Goal: Find contact information: Find contact information

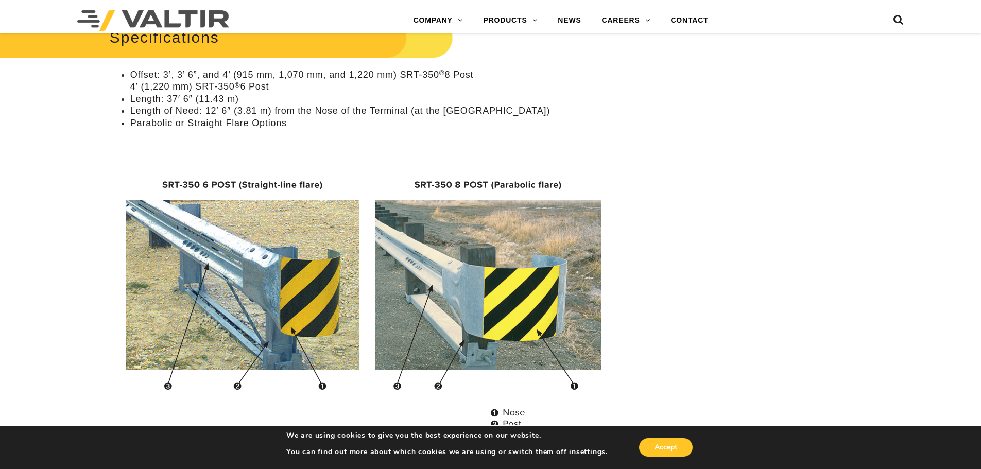
scroll to position [876, 0]
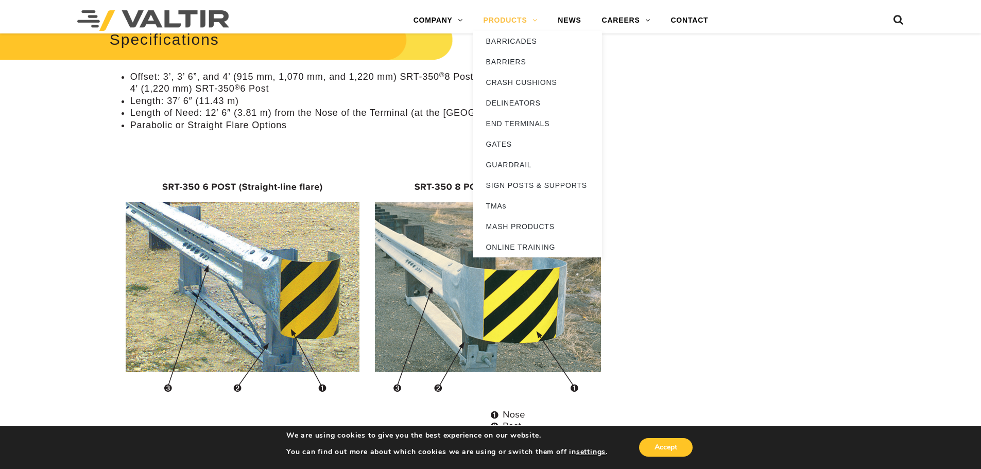
click at [518, 20] on link "PRODUCTS" at bounding box center [510, 20] width 75 height 21
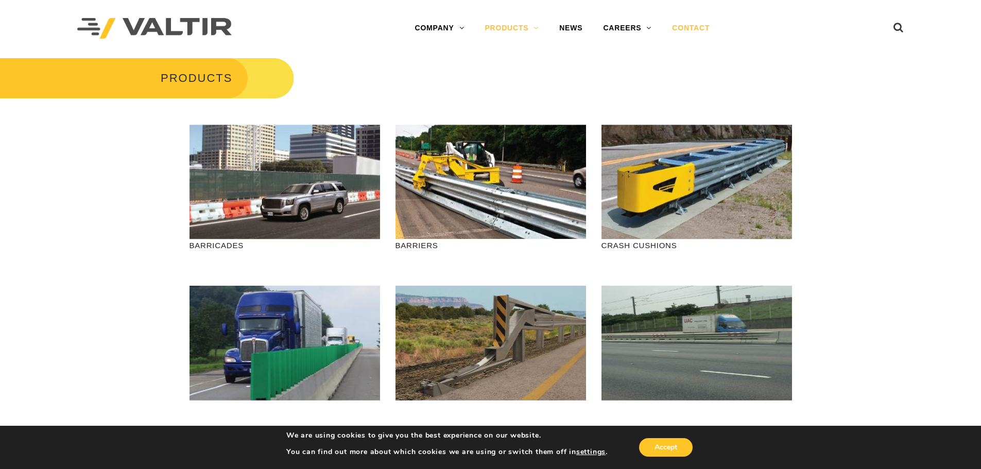
click at [686, 25] on link "CONTACT" at bounding box center [691, 28] width 58 height 21
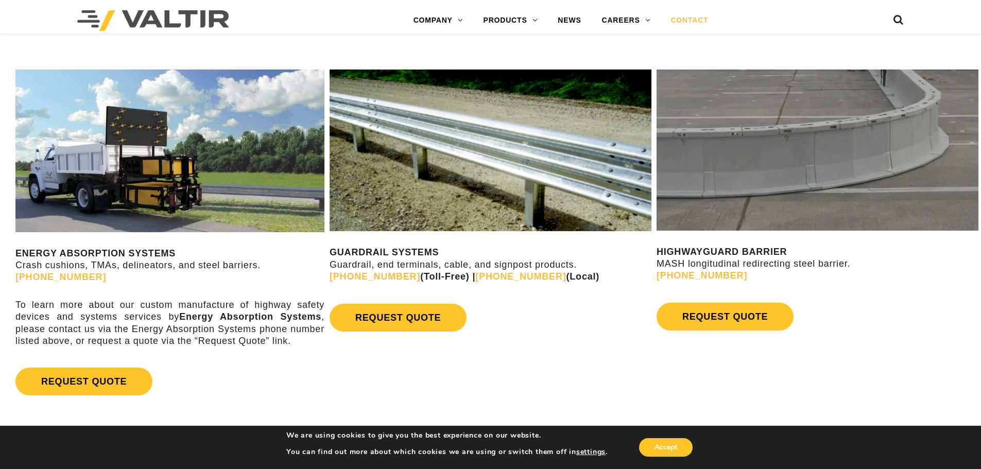
scroll to position [567, 0]
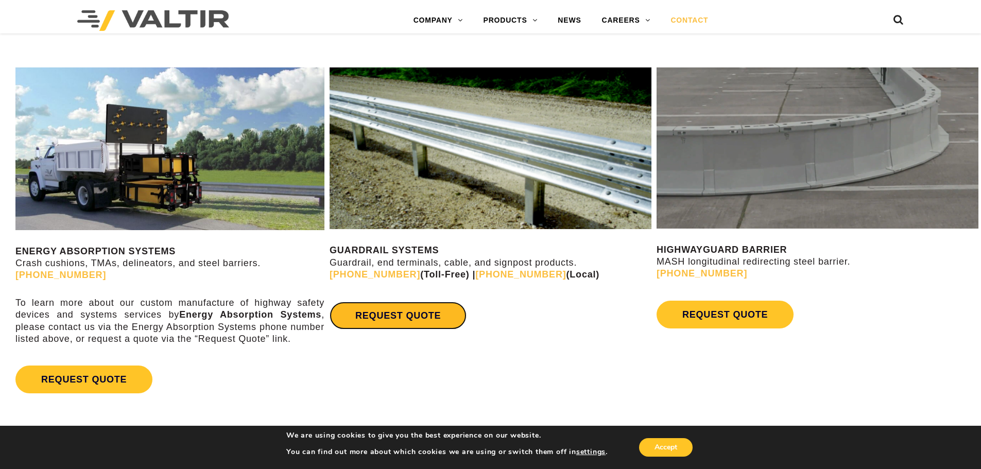
click at [429, 309] on link "REQUEST QUOTE" at bounding box center [398, 316] width 137 height 28
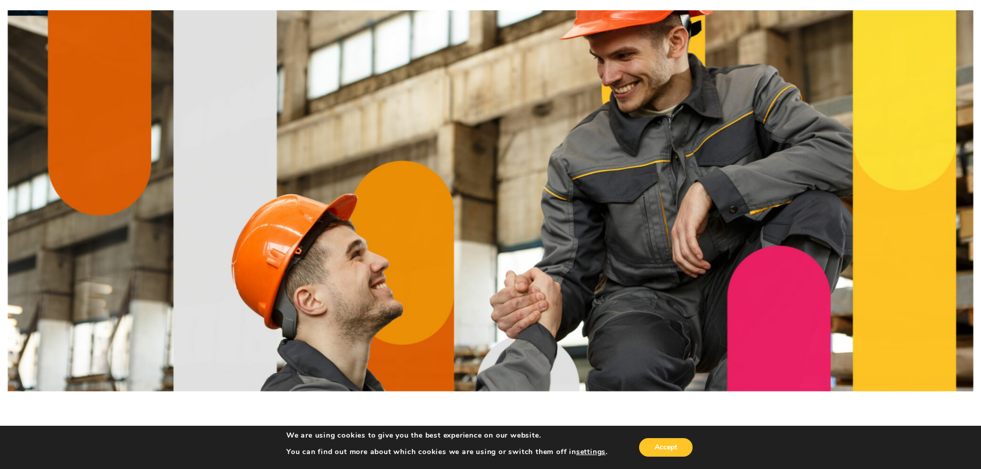
scroll to position [0, 0]
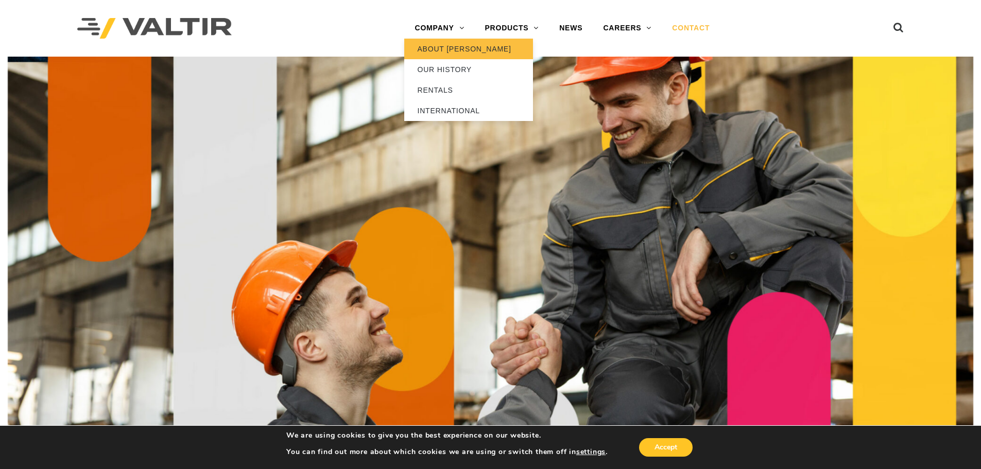
click at [443, 46] on link "ABOUT [PERSON_NAME]" at bounding box center [468, 49] width 129 height 21
